Goal: Task Accomplishment & Management: Use online tool/utility

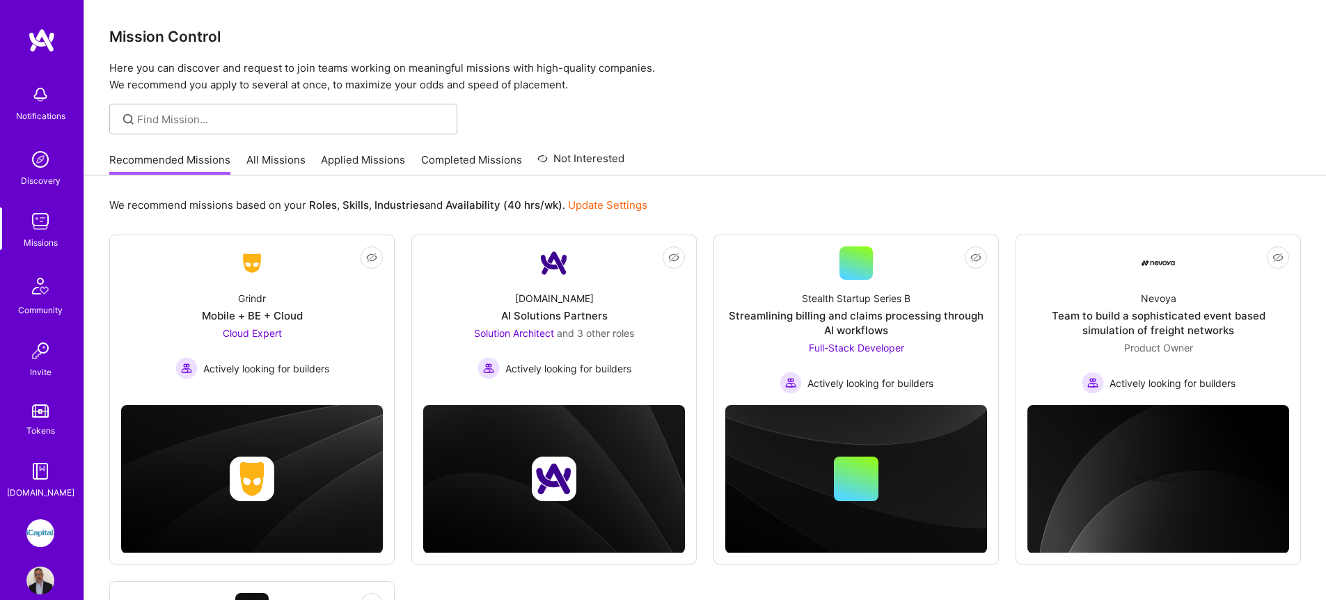
click at [275, 162] on link "All Missions" at bounding box center [275, 163] width 59 height 23
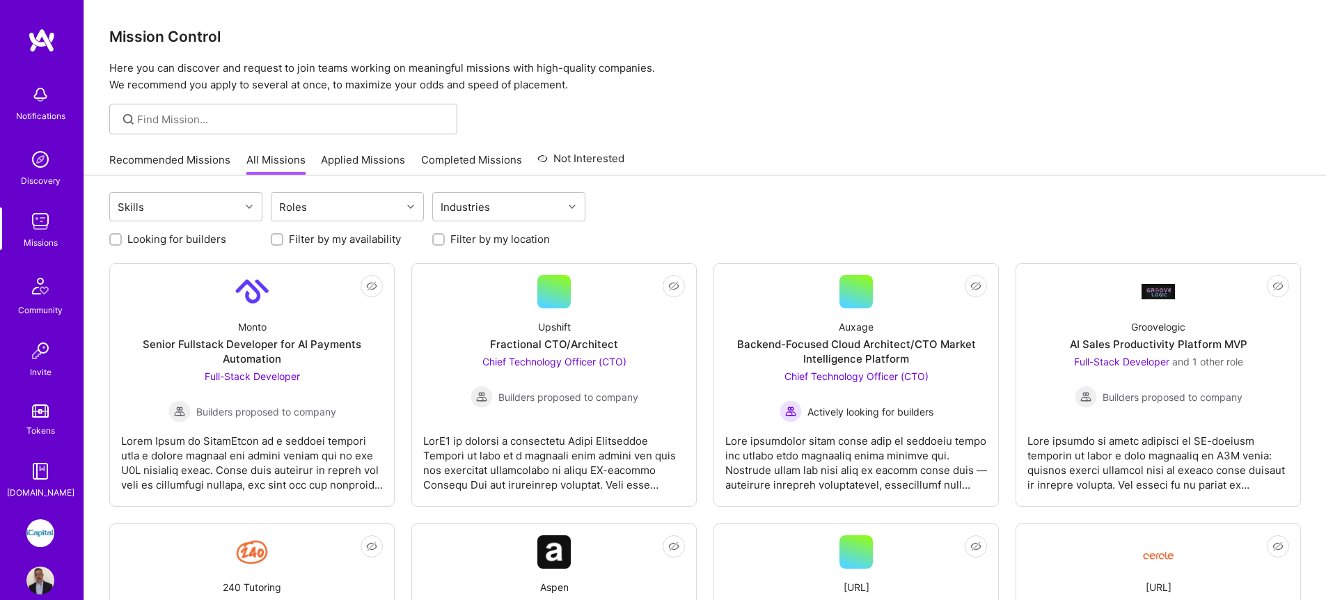
click at [34, 527] on img at bounding box center [40, 533] width 28 height 28
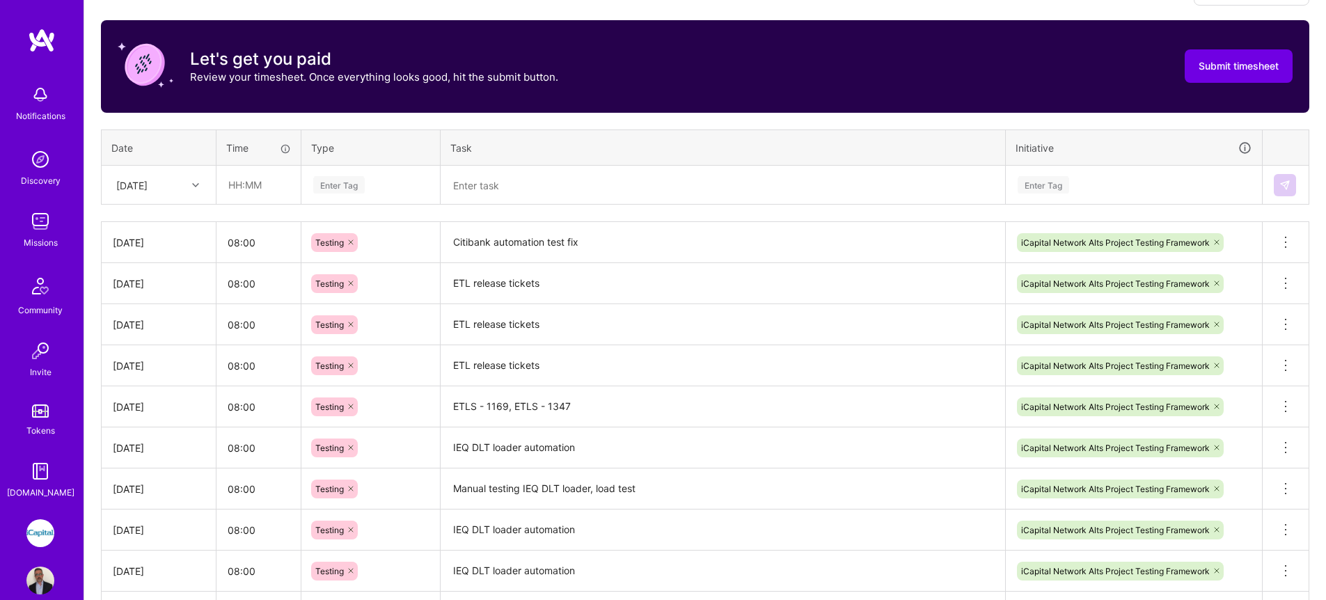
scroll to position [432, 0]
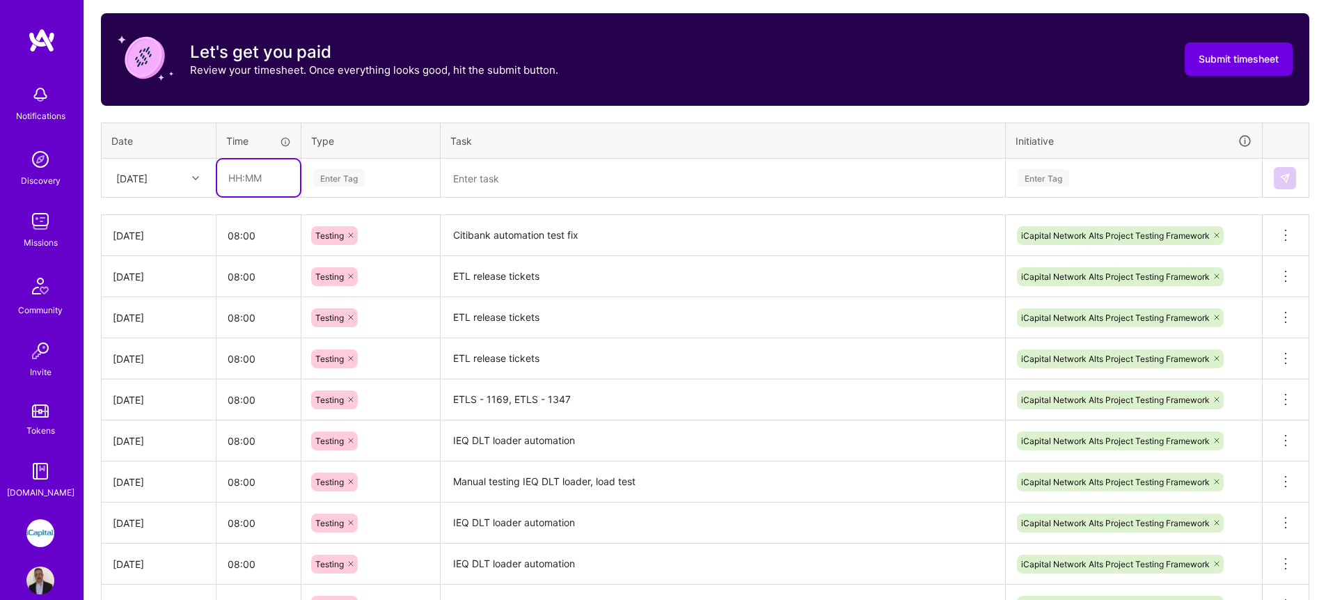
click at [265, 175] on input "text" at bounding box center [258, 177] width 83 height 37
type input "08:00"
click at [334, 181] on div "Enter Tag" at bounding box center [339, 178] width 52 height 22
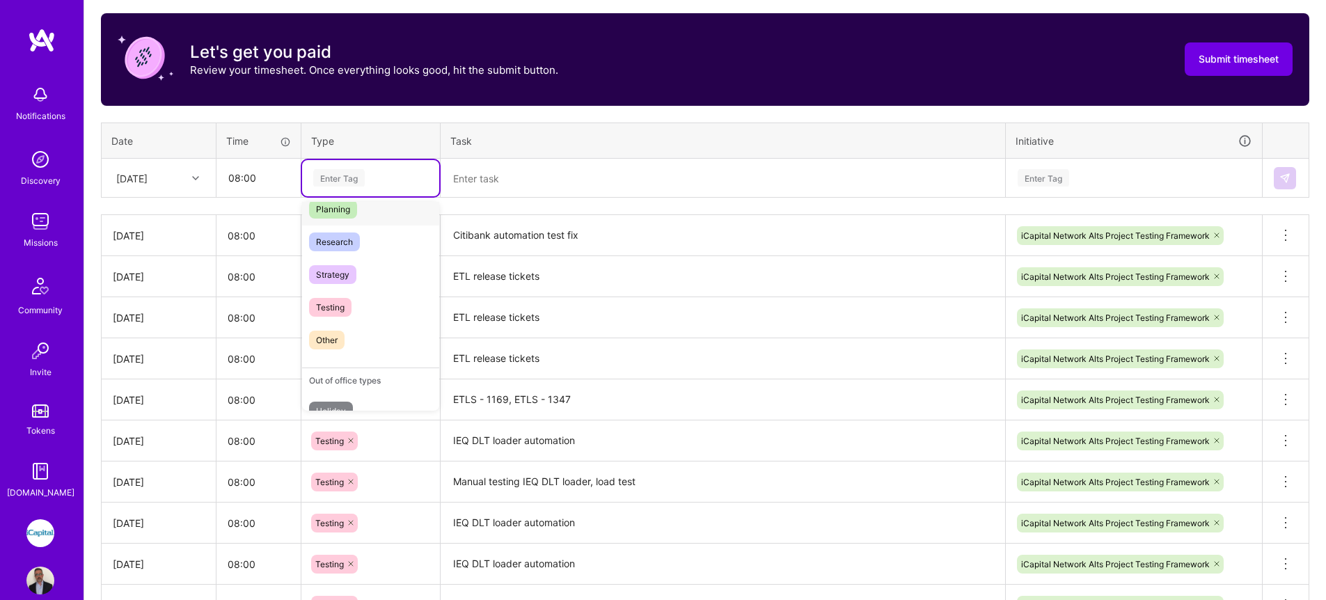
scroll to position [392, 0]
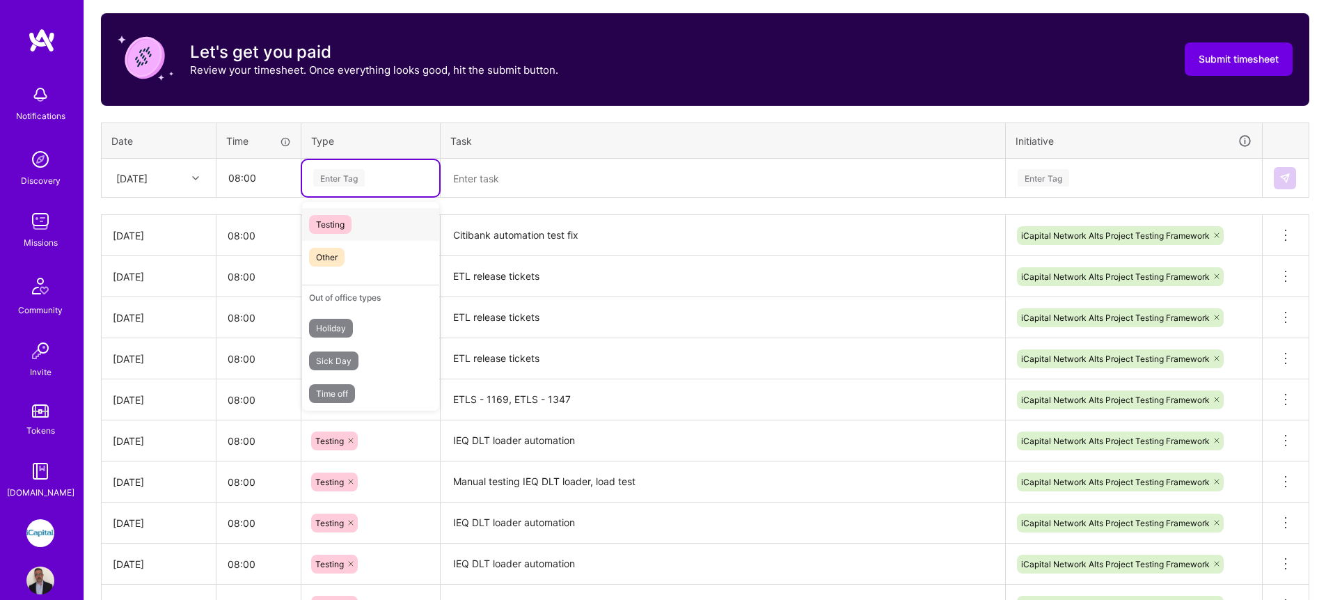
click at [349, 227] on span "Testing" at bounding box center [330, 224] width 42 height 19
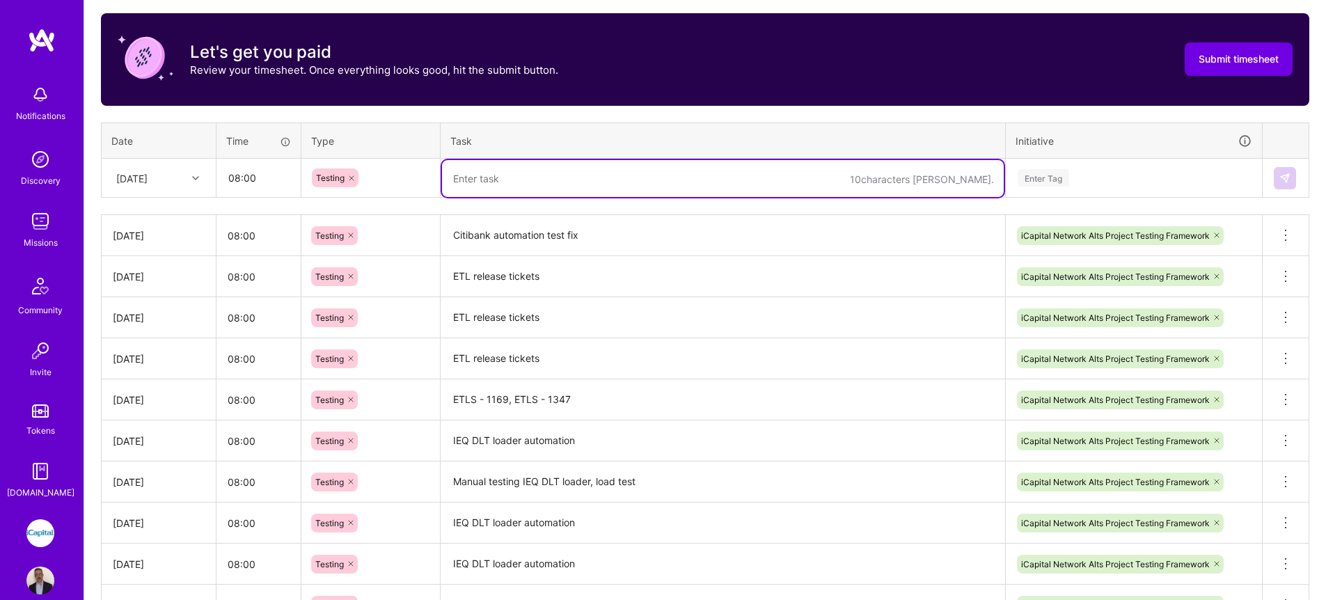
click at [472, 168] on textarea at bounding box center [723, 178] width 562 height 37
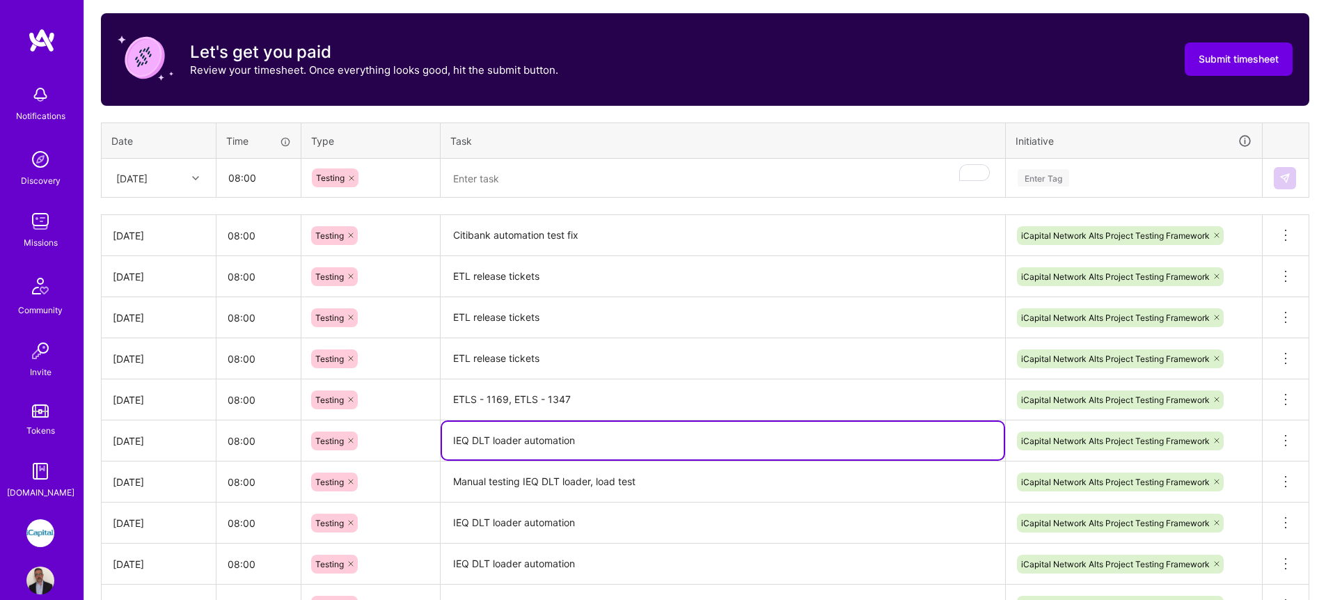
drag, startPoint x: 580, startPoint y: 440, endPoint x: 425, endPoint y: 438, distance: 154.6
click at [425, 438] on tr "[DATE] 08:00 Testing IEQ DLT loader automation iCapital Network Alts Project Te…" at bounding box center [706, 441] width 1208 height 41
click at [556, 174] on textarea "To enrich screen reader interactions, please activate Accessibility in Grammarl…" at bounding box center [723, 178] width 562 height 37
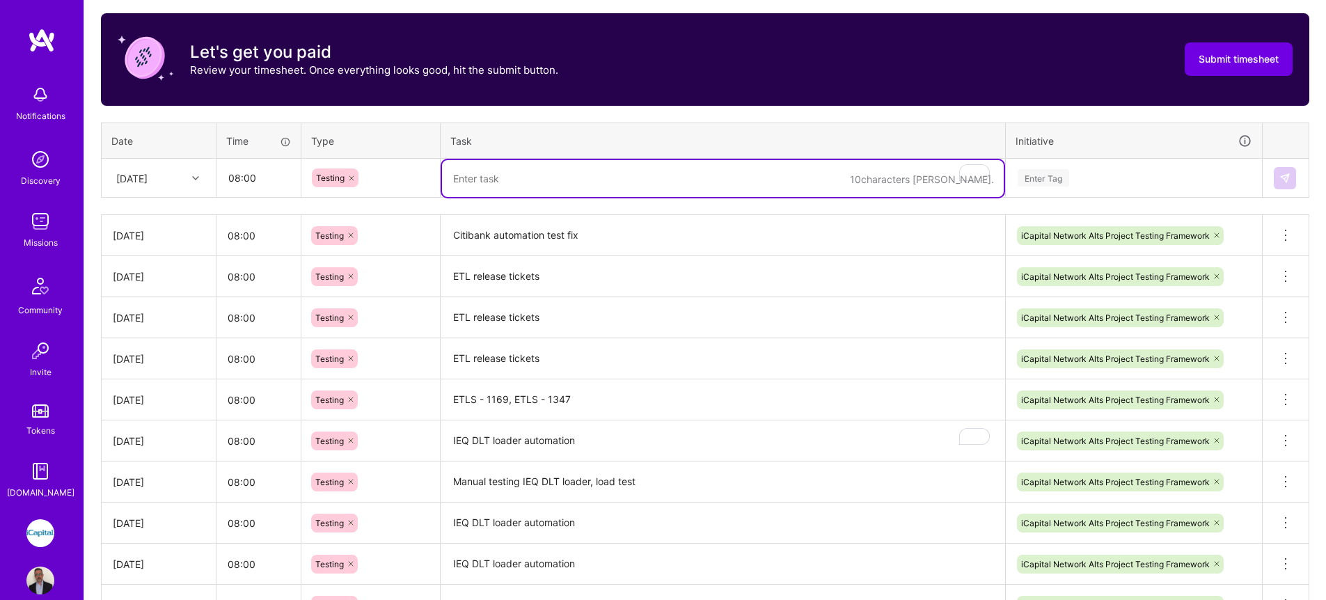
paste textarea "IEQ DLT loader automation"
type textarea "IEQ DLT loader automation Data collection"
click at [1060, 176] on div "Enter Tag" at bounding box center [1044, 178] width 52 height 22
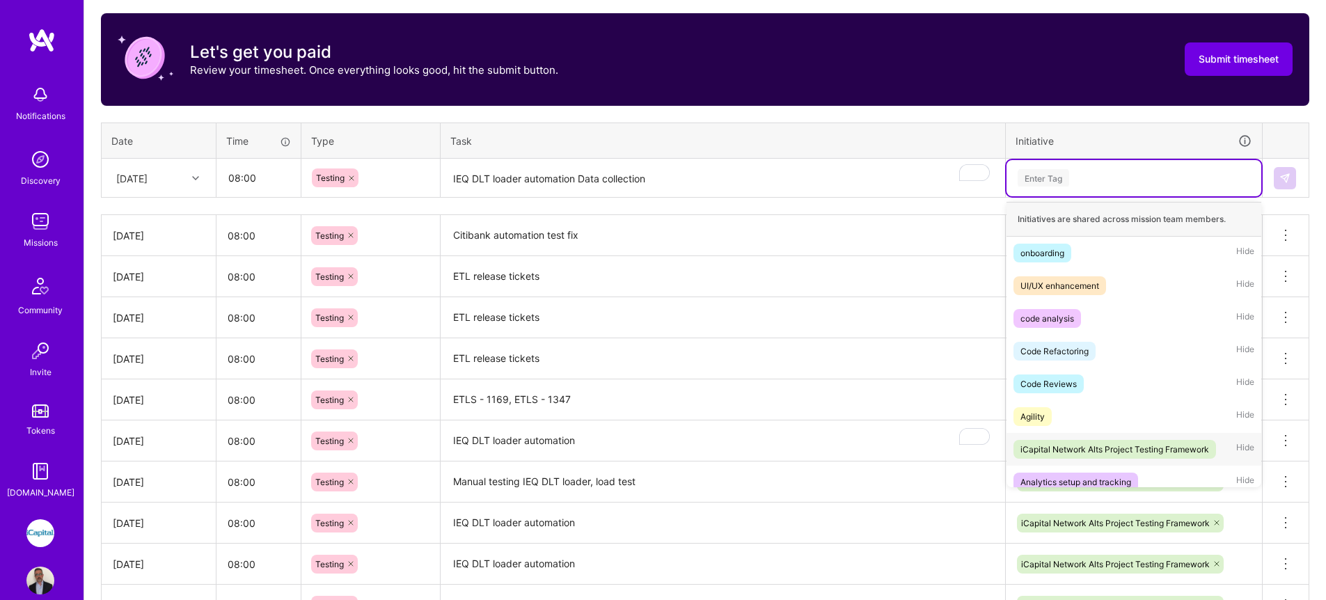
click at [1091, 444] on div "iCapital Network Alts Project Testing Framework" at bounding box center [1115, 449] width 189 height 15
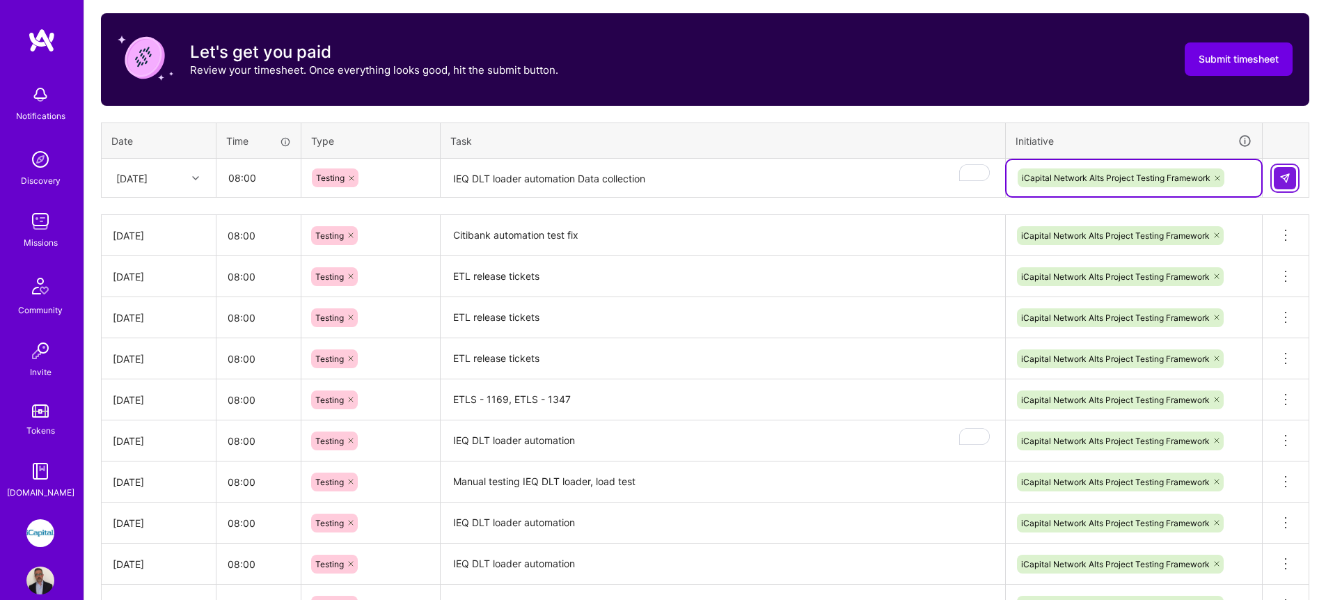
click at [1290, 184] on button at bounding box center [1285, 178] width 22 height 22
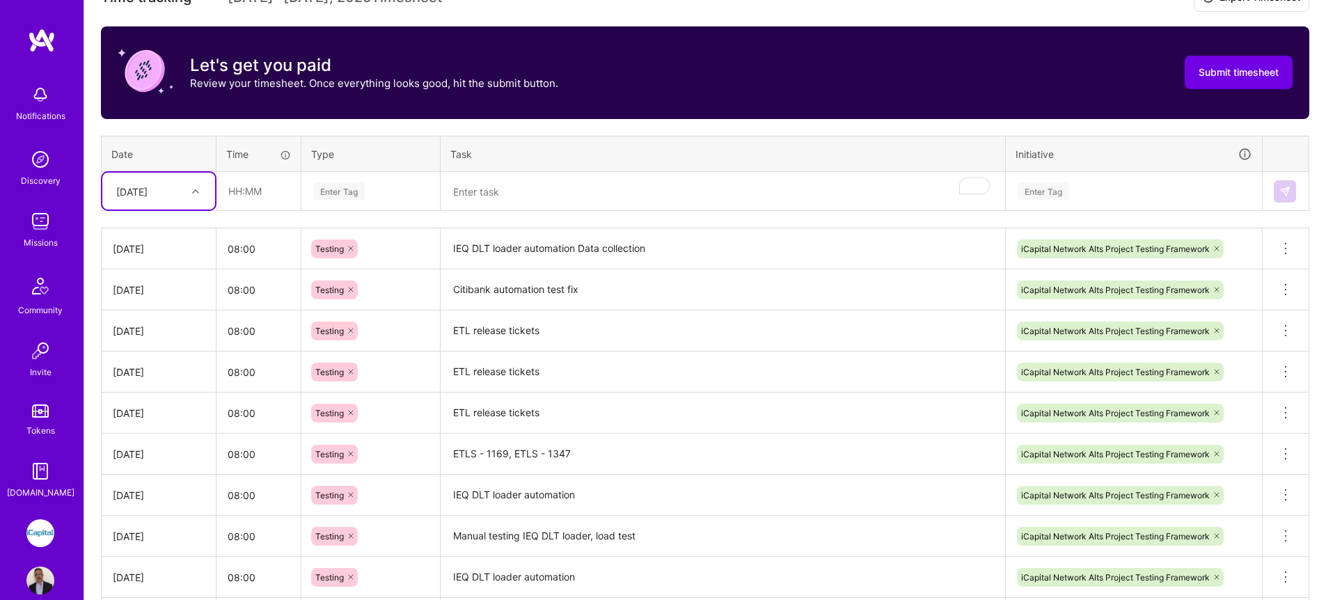
scroll to position [211, 0]
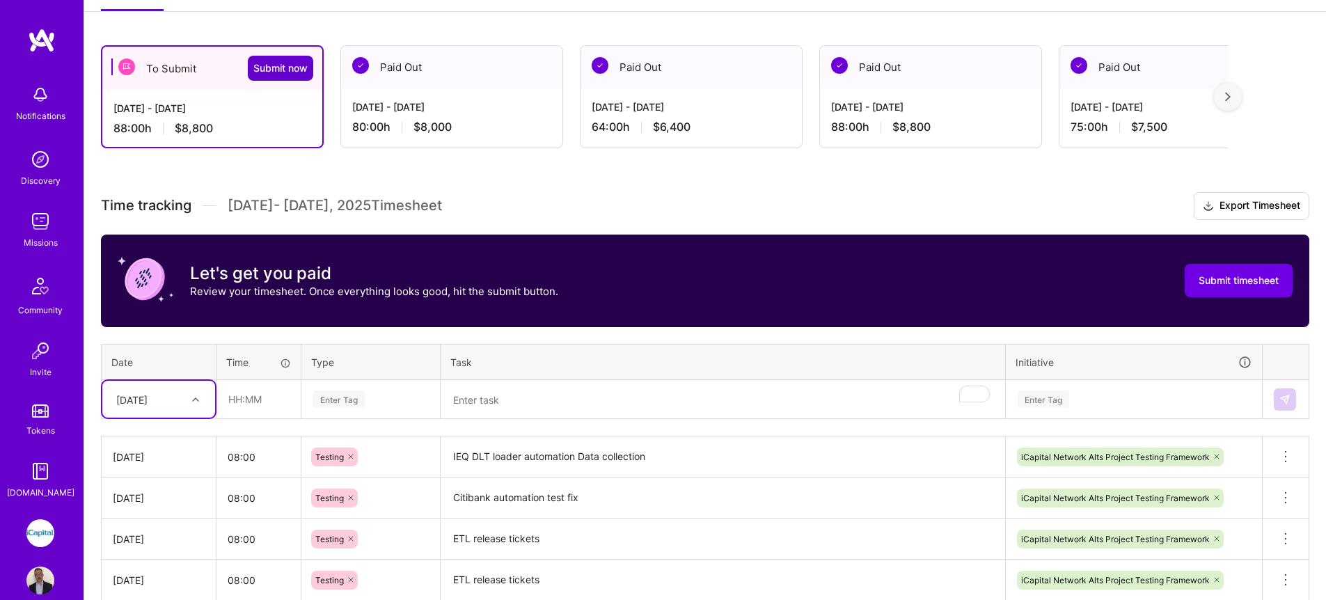
click at [282, 74] on span "Submit now" at bounding box center [280, 68] width 54 height 14
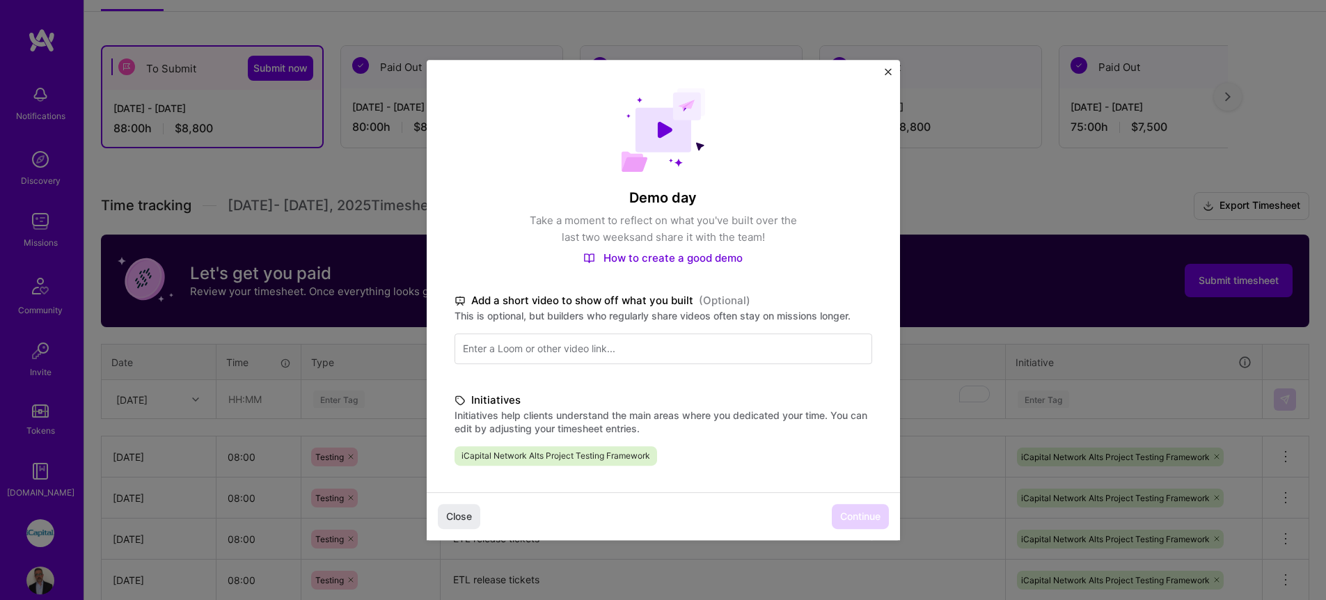
click at [856, 505] on div "Close Continue" at bounding box center [663, 516] width 473 height 48
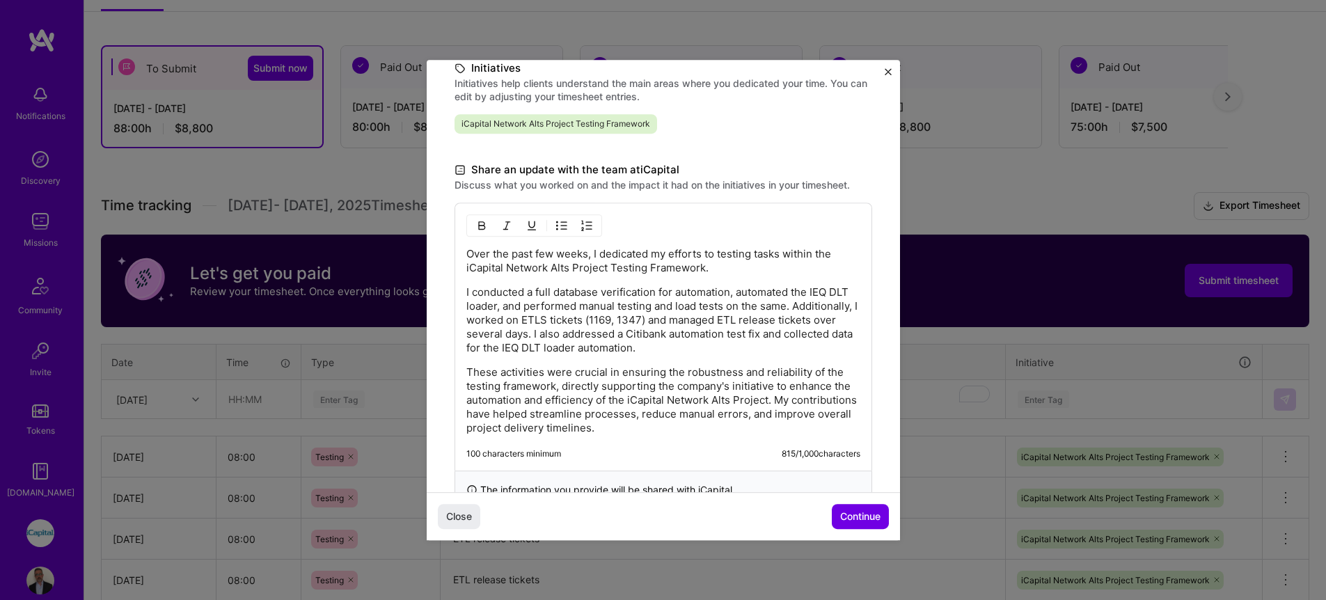
scroll to position [336, 0]
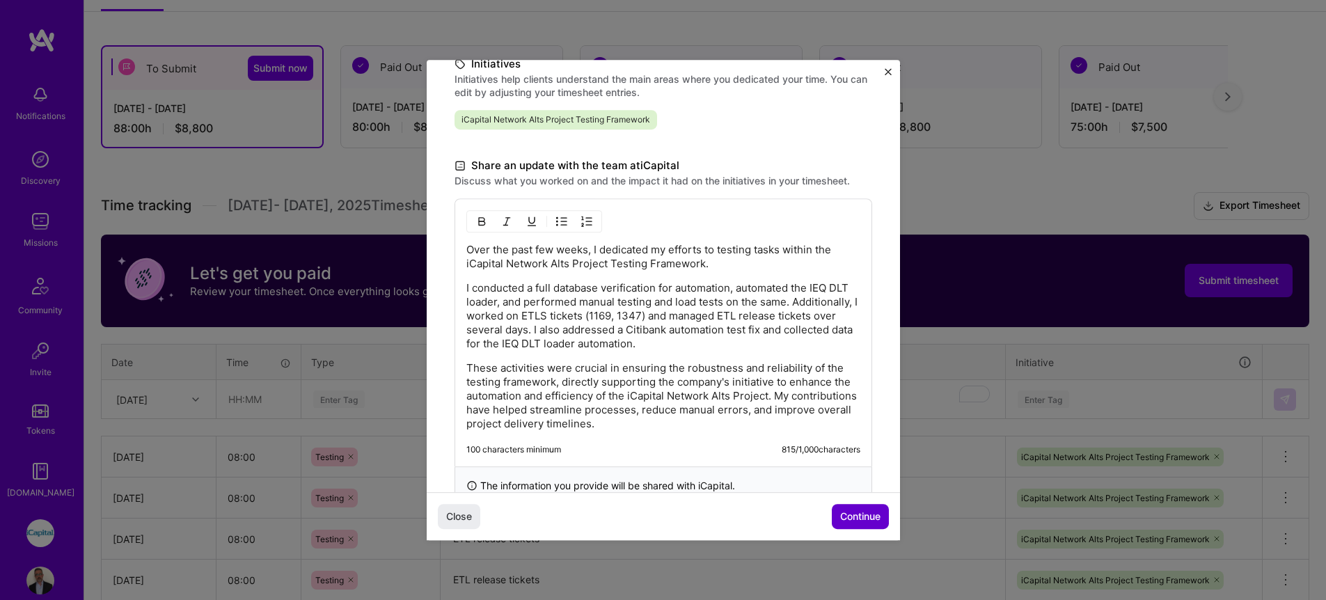
click at [862, 522] on span "Continue" at bounding box center [860, 517] width 40 height 14
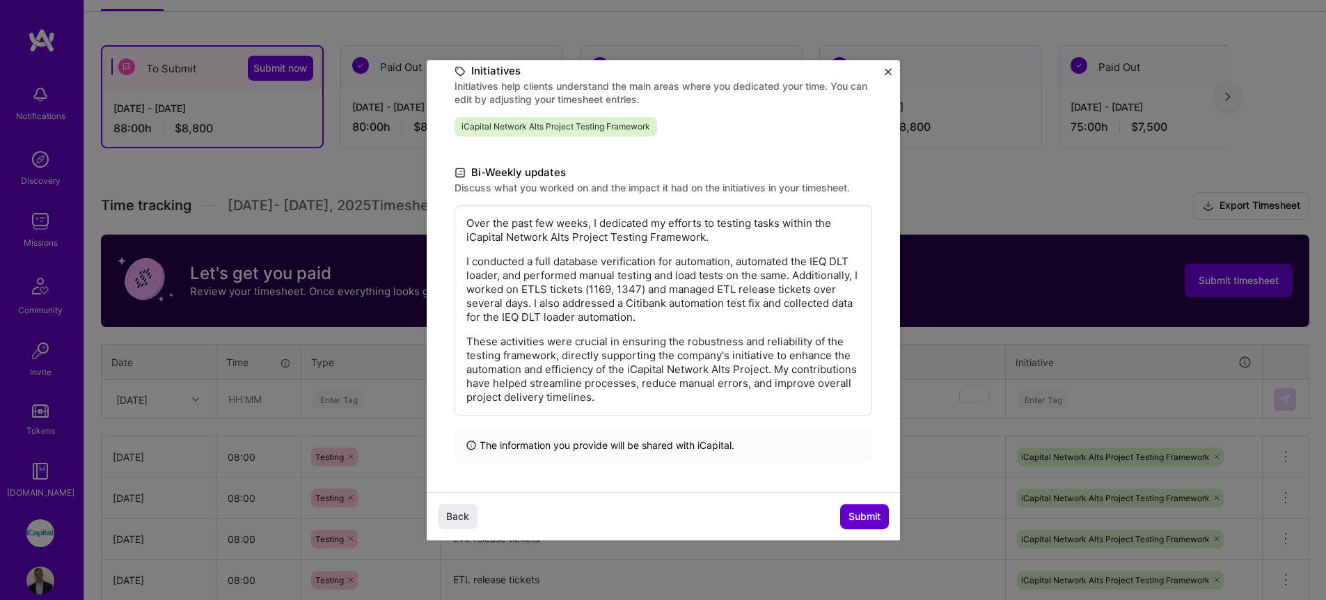
click at [860, 519] on span "Submit" at bounding box center [865, 517] width 32 height 14
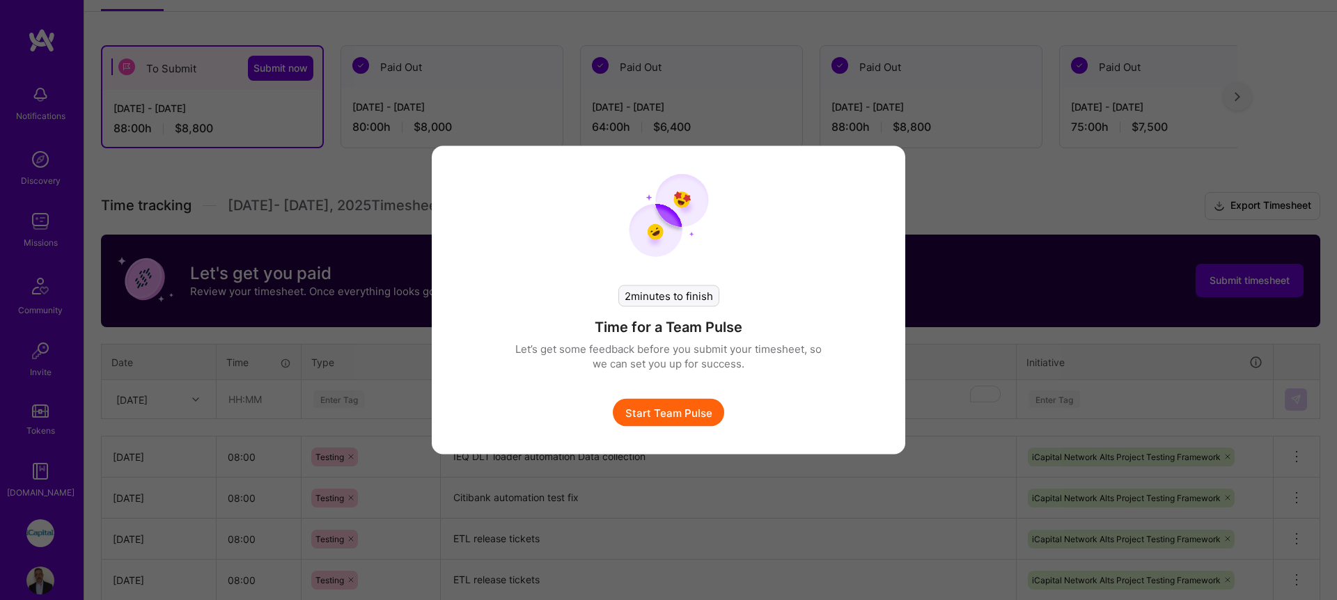
click at [677, 416] on button "Start Team Pulse" at bounding box center [668, 413] width 111 height 28
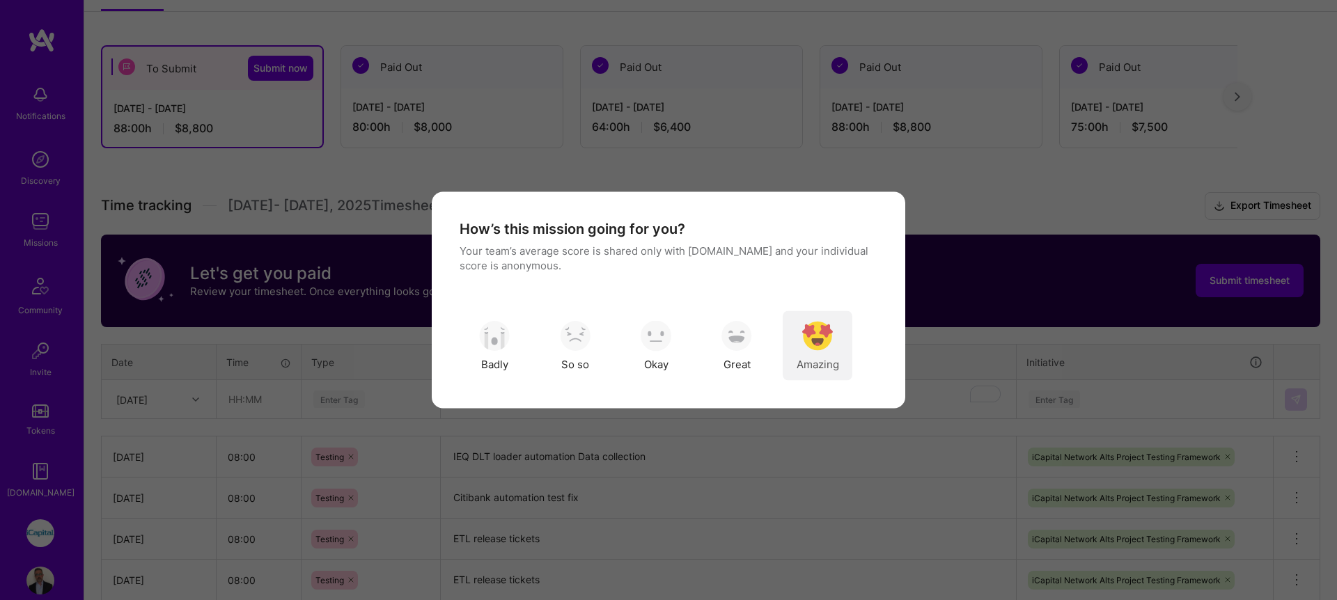
click at [809, 361] on span "Amazing" at bounding box center [818, 363] width 42 height 15
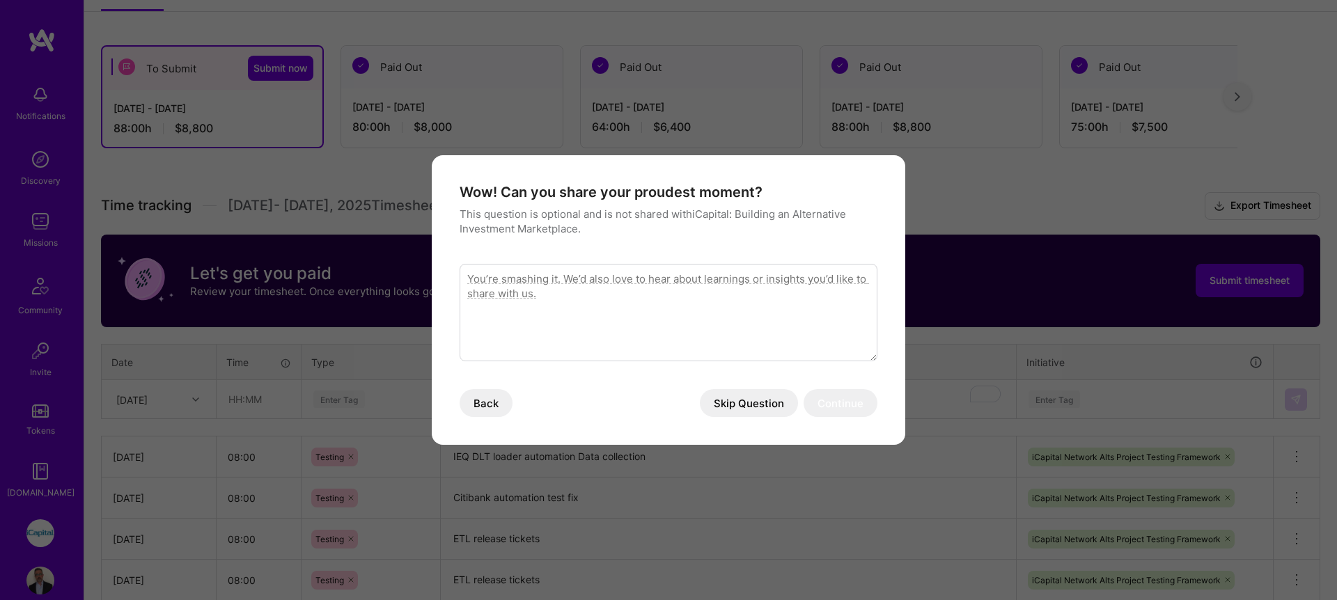
click at [778, 398] on button "Skip Question" at bounding box center [749, 403] width 98 height 28
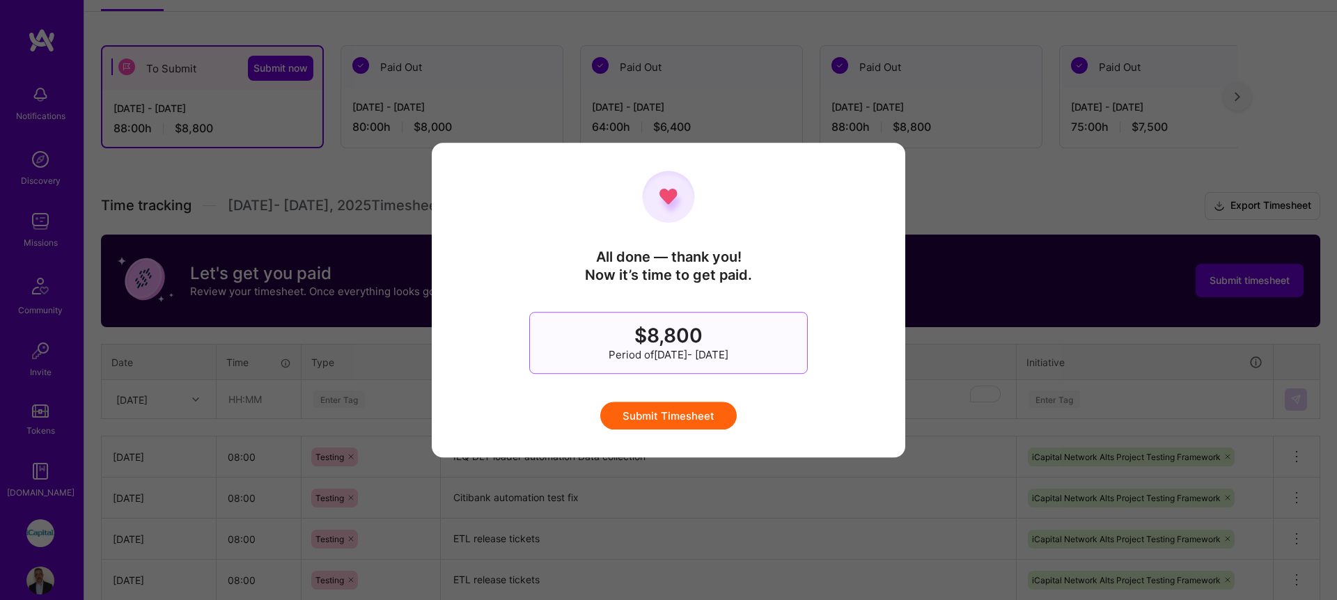
click at [707, 402] on button "Submit Timesheet" at bounding box center [668, 416] width 136 height 28
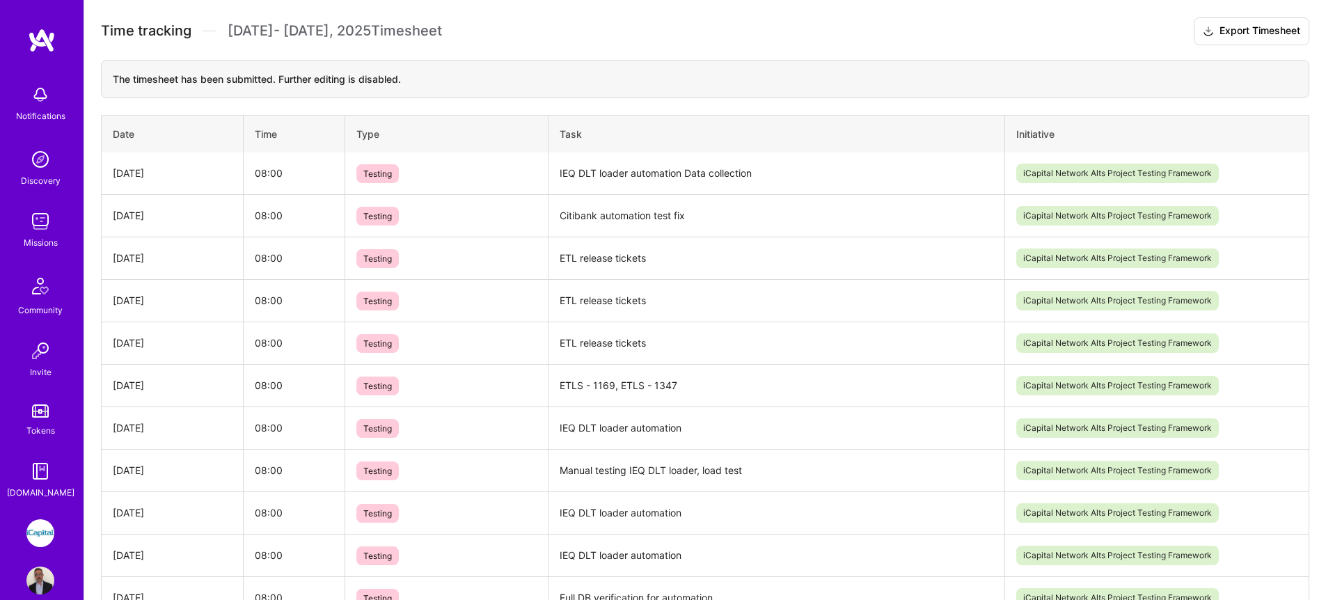
scroll to position [398, 0]
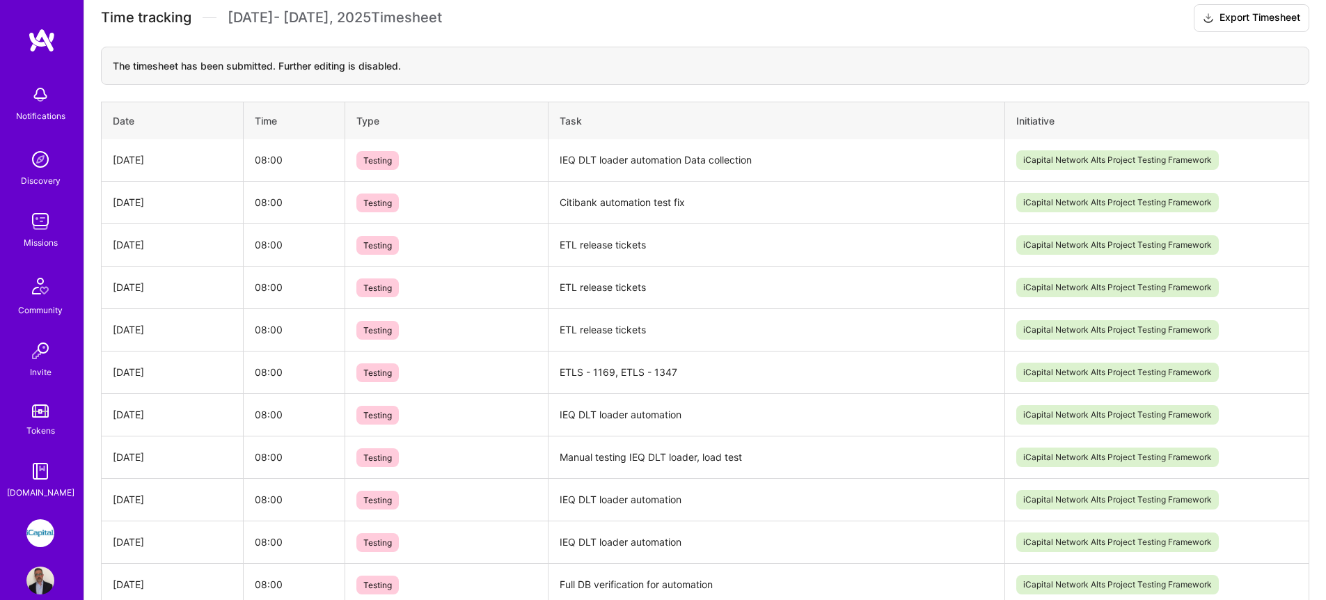
click at [31, 227] on img at bounding box center [40, 221] width 28 height 28
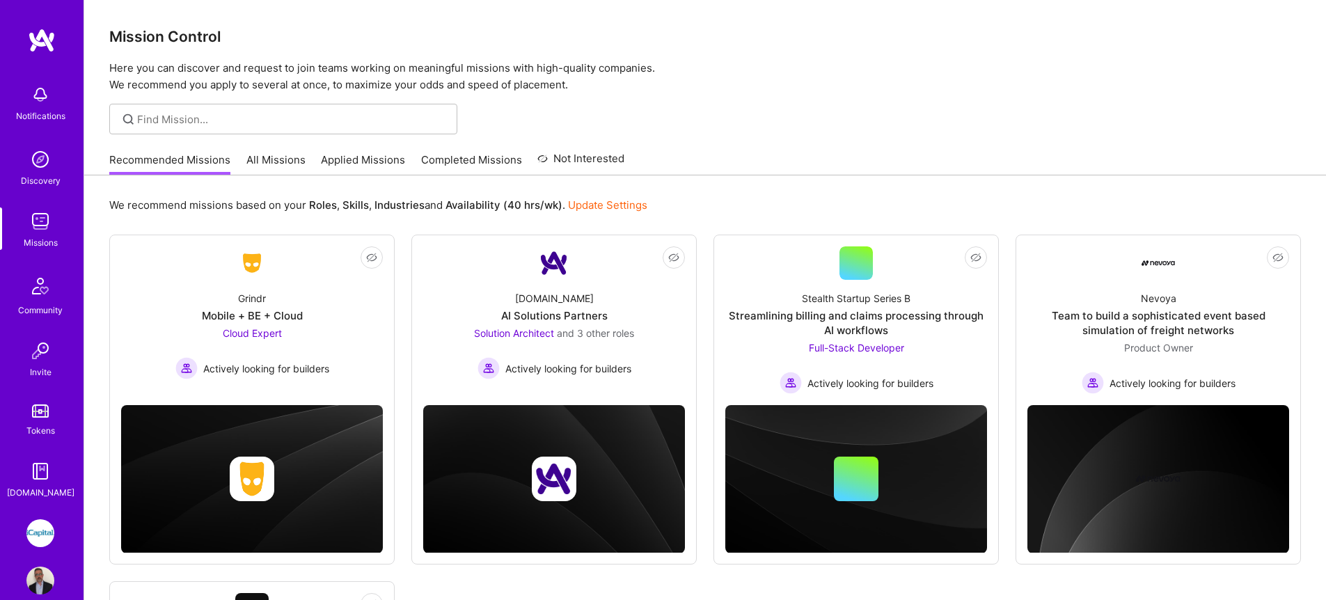
click at [274, 163] on link "All Missions" at bounding box center [275, 163] width 59 height 23
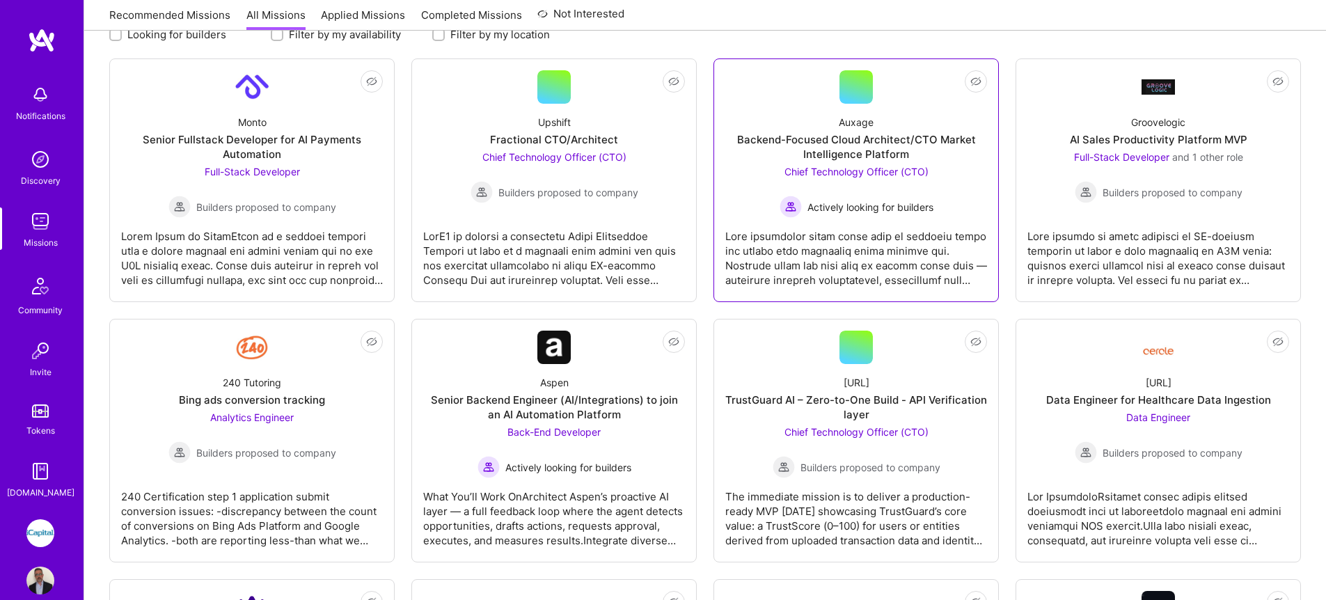
scroll to position [217, 0]
